Goal: Find specific fact: Find specific fact

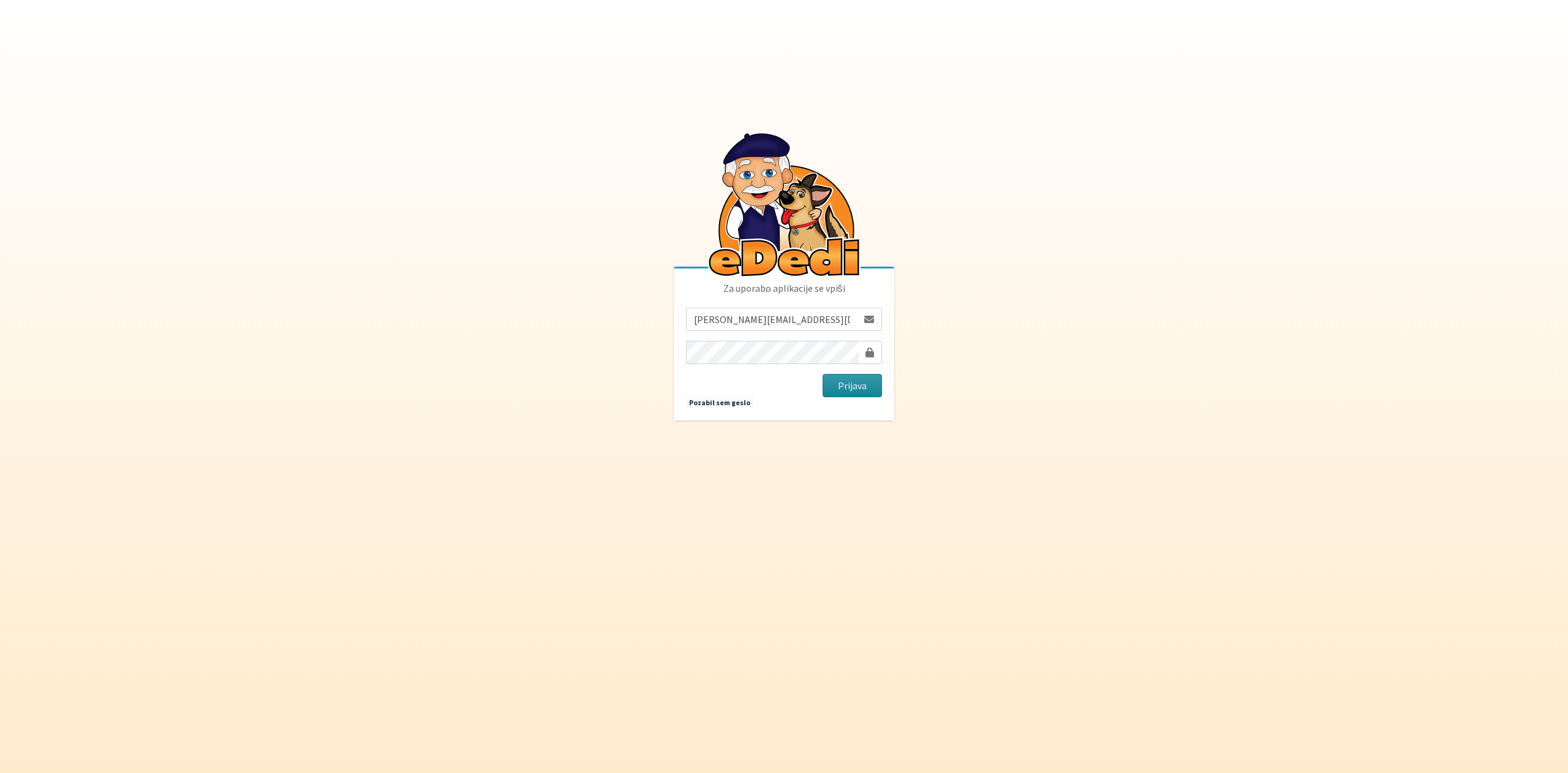
click at [853, 390] on button "Prijava" at bounding box center [853, 385] width 60 height 23
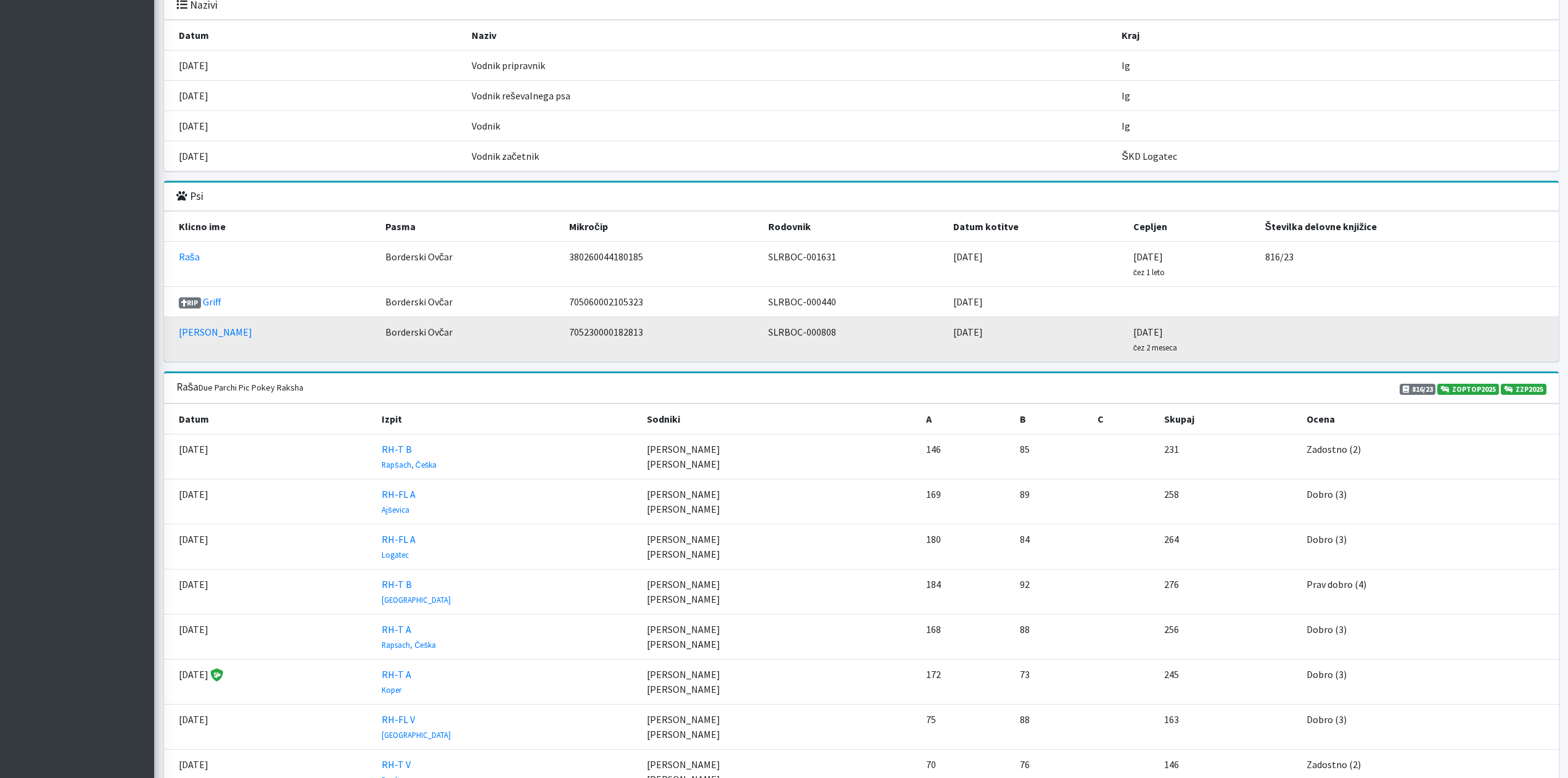
scroll to position [1321, 0]
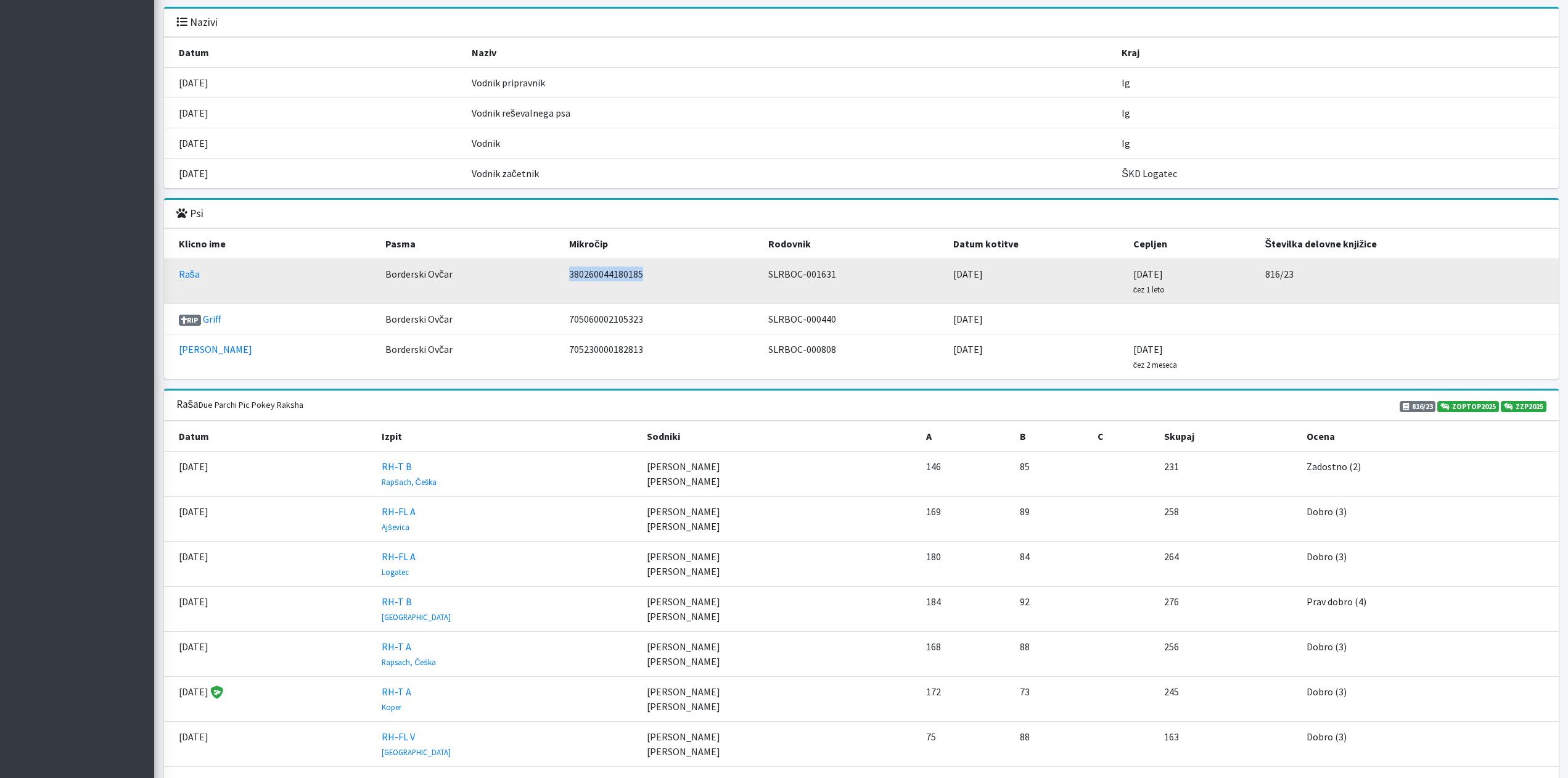
drag, startPoint x: 527, startPoint y: 274, endPoint x: 618, endPoint y: 274, distance: 91.0
click at [618, 274] on td "380260044180185" at bounding box center [662, 282] width 199 height 45
copy td "380260044180185"
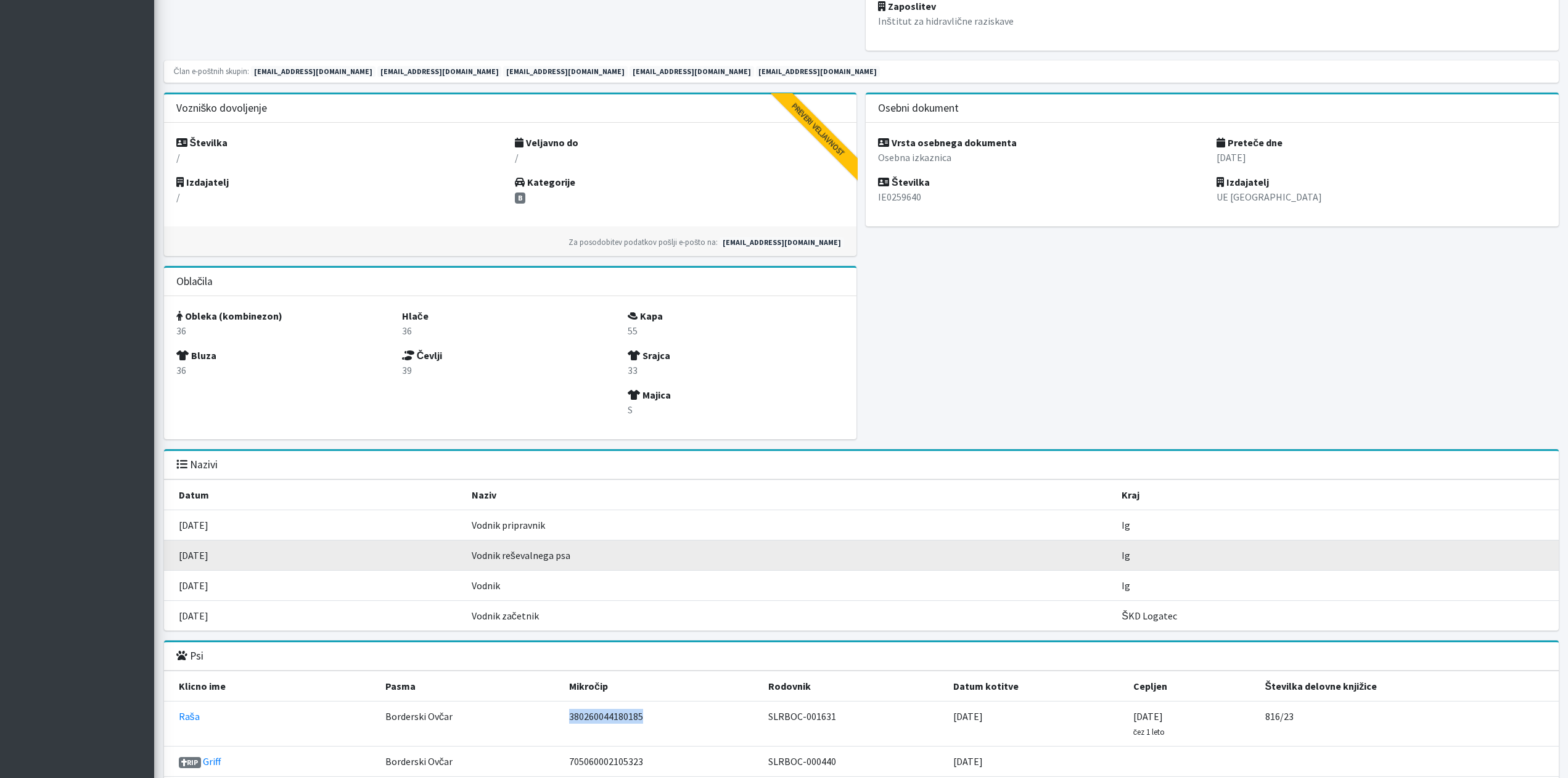
scroll to position [943, 0]
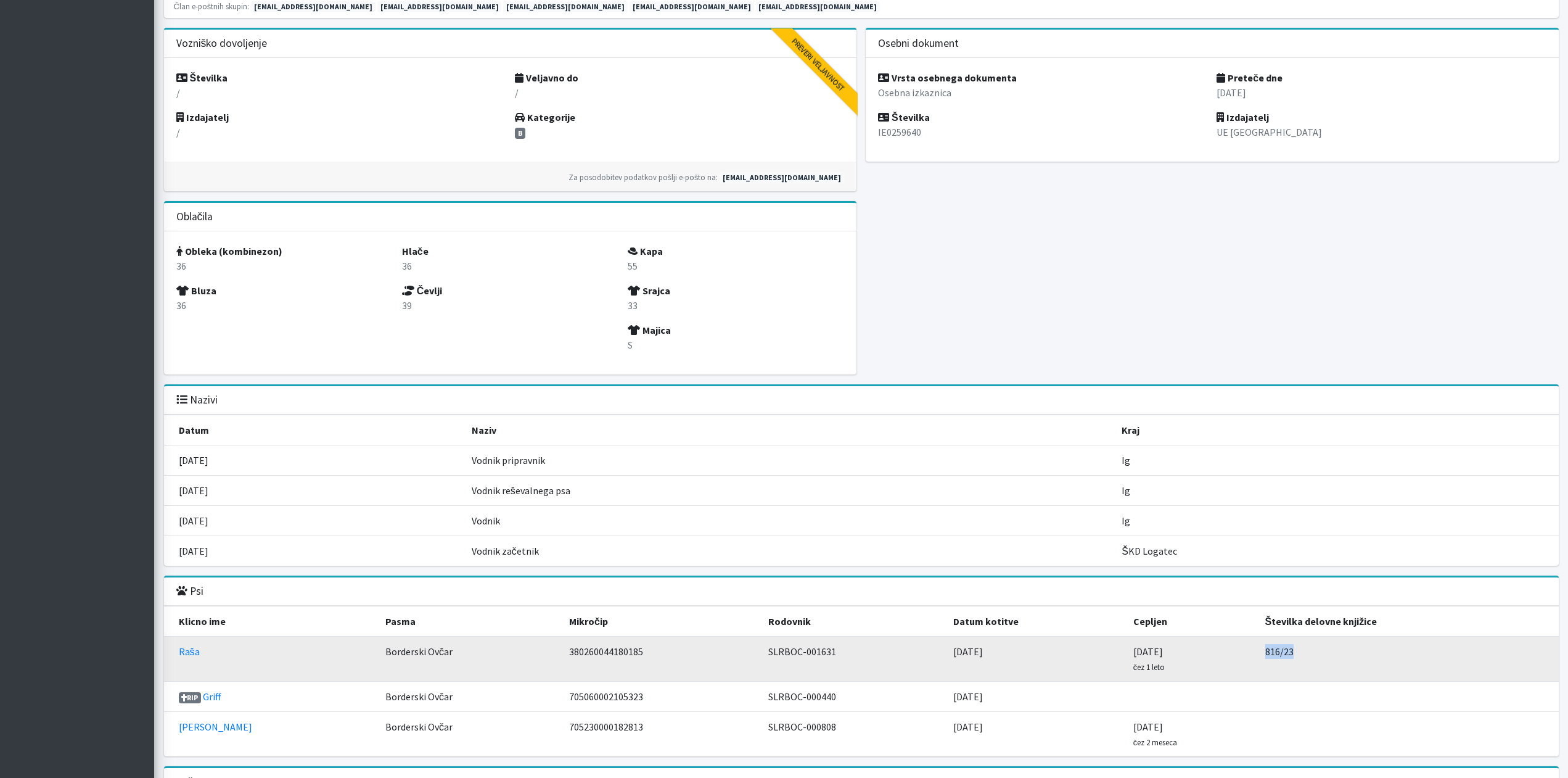
drag, startPoint x: 1299, startPoint y: 650, endPoint x: 1252, endPoint y: 654, distance: 47.2
click at [1258, 654] on td "816/23" at bounding box center [1408, 659] width 301 height 45
copy td "816/23"
